Goal: Find specific page/section: Find specific page/section

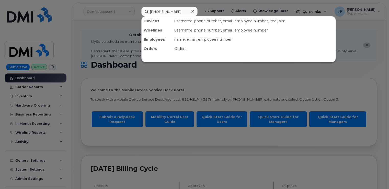
scroll to position [128, 0]
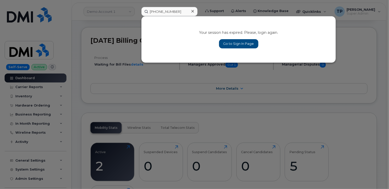
type input "[PHONE_NUMBER]"
click at [242, 44] on link "Go to Sign In Page" at bounding box center [238, 43] width 39 height 9
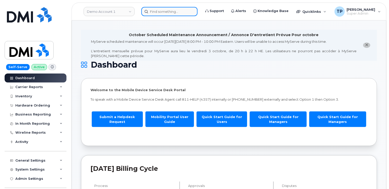
click at [169, 10] on input at bounding box center [169, 11] width 56 height 9
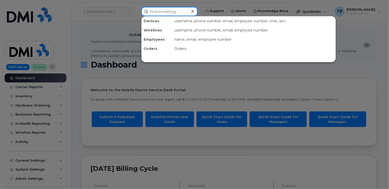
paste input "[PHONE_NUMBER]"
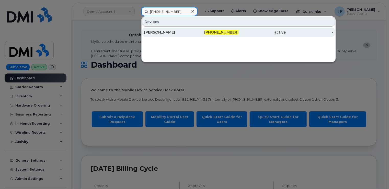
type input "[PHONE_NUMBER]"
click at [174, 31] on div "Julie Kirby" at bounding box center [167, 32] width 47 height 5
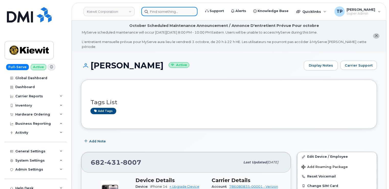
click at [186, 11] on input at bounding box center [169, 11] width 56 height 9
paste input "402-936-8253"
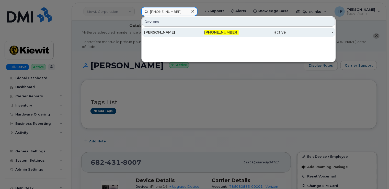
type input "402-936-8253"
click at [207, 33] on div "402-936-8253" at bounding box center [215, 32] width 47 height 5
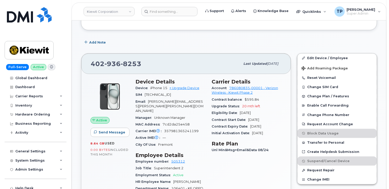
scroll to position [196, 0]
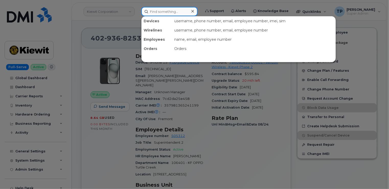
click at [171, 11] on input at bounding box center [169, 11] width 56 height 9
paste input "(647) 519-2607"
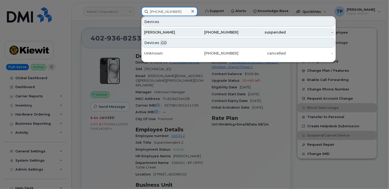
type input "(647) 519-2607"
click at [177, 33] on div "Ali El Matarawi" at bounding box center [167, 32] width 47 height 5
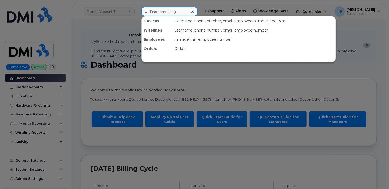
click at [158, 12] on input at bounding box center [169, 11] width 56 height 9
paste input "907-535-1419"
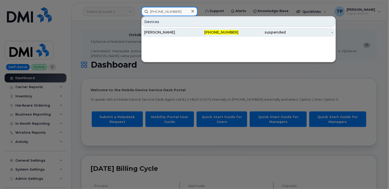
type input "907-535-1419"
click at [182, 31] on div "[PERSON_NAME]" at bounding box center [167, 32] width 47 height 5
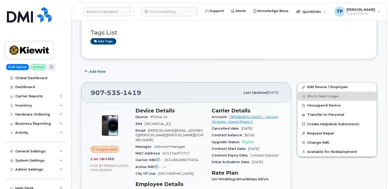
scroll to position [102, 0]
